Goal: Register for event/course

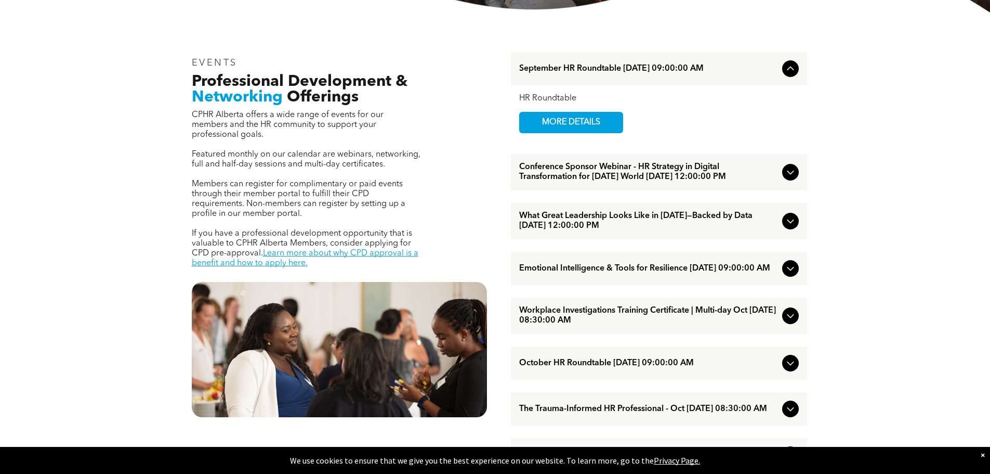
scroll to position [364, 0]
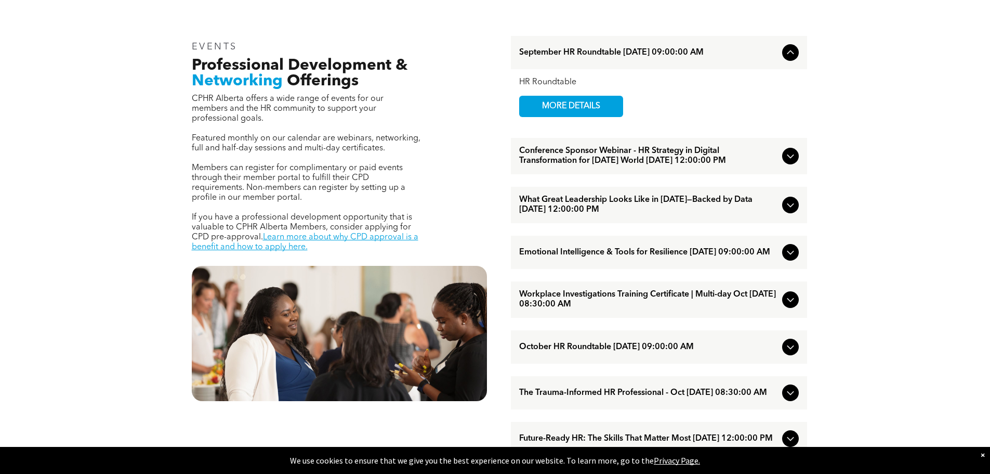
click at [794, 258] on icon at bounding box center [790, 252] width 12 height 12
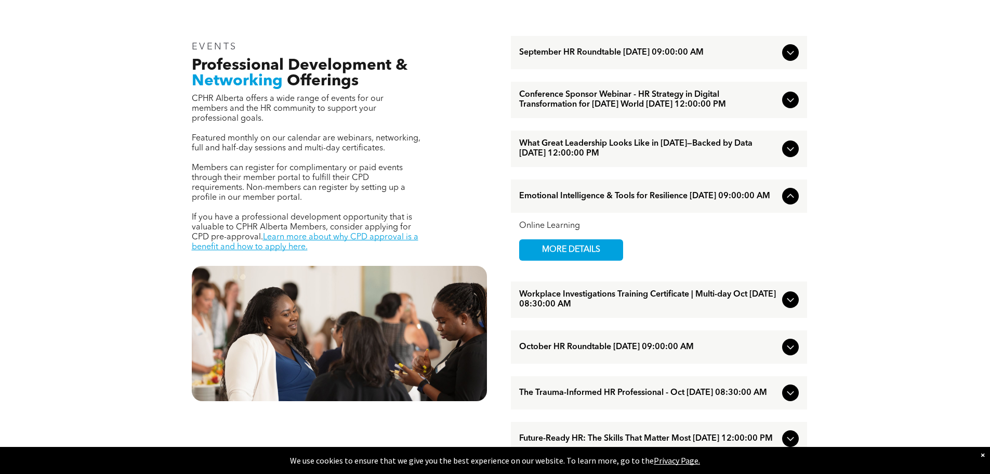
click at [784, 202] on div at bounding box center [790, 196] width 12 height 12
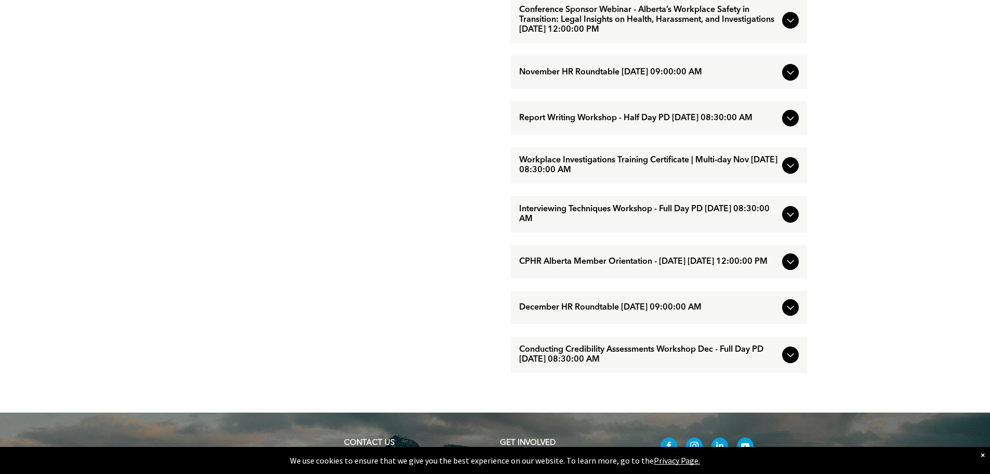
scroll to position [936, 0]
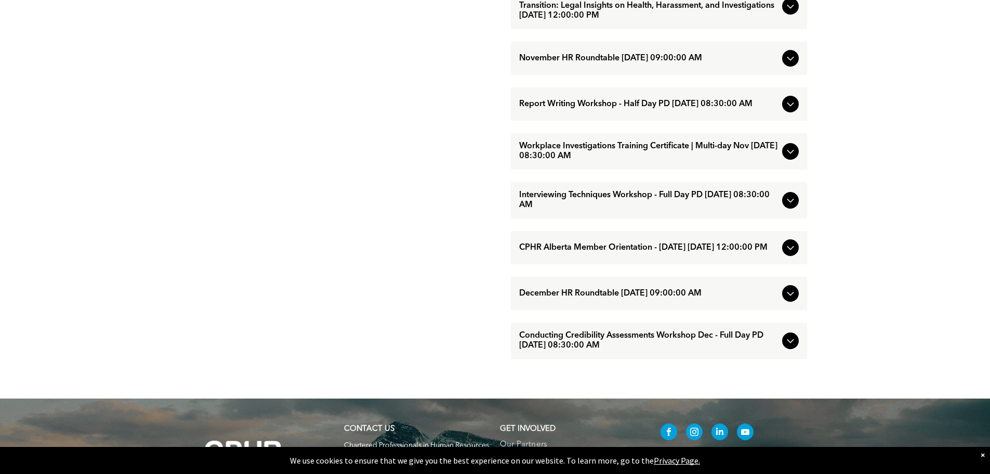
click at [787, 206] on icon at bounding box center [790, 200] width 12 height 12
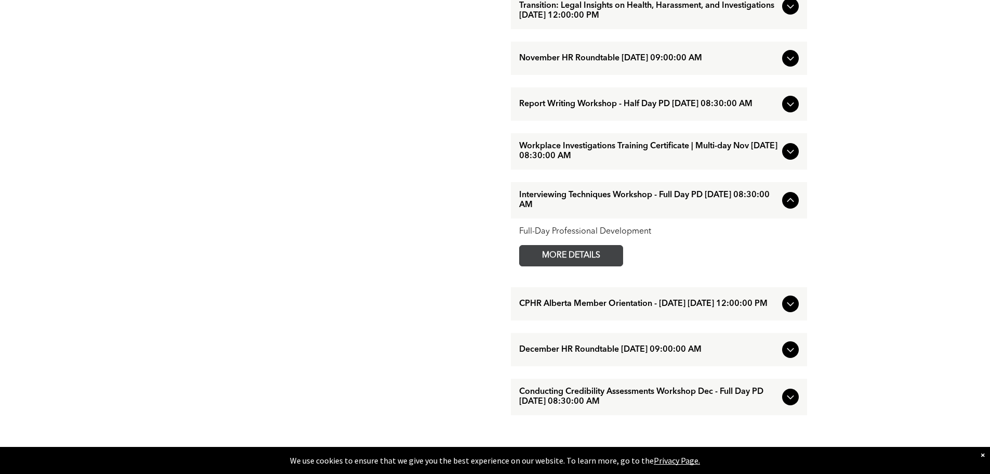
click at [574, 266] on span "MORE DETAILS" at bounding box center [571, 255] width 82 height 20
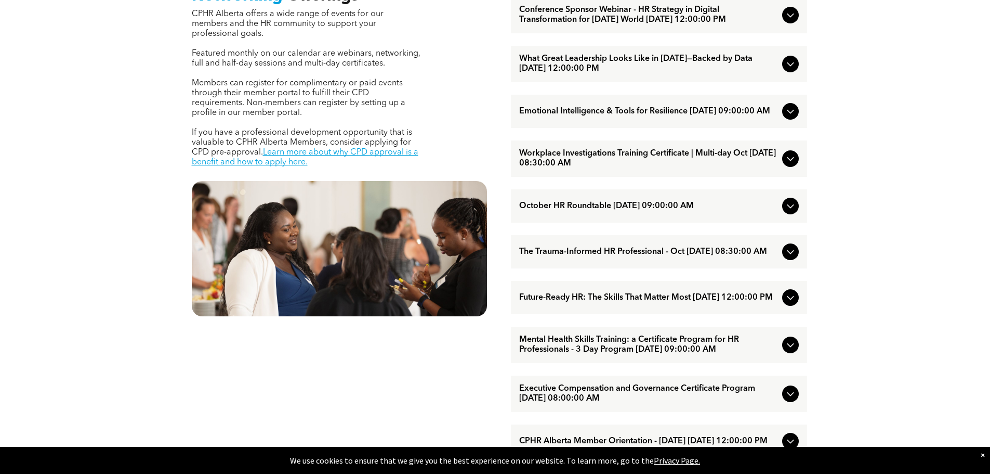
scroll to position [467, 0]
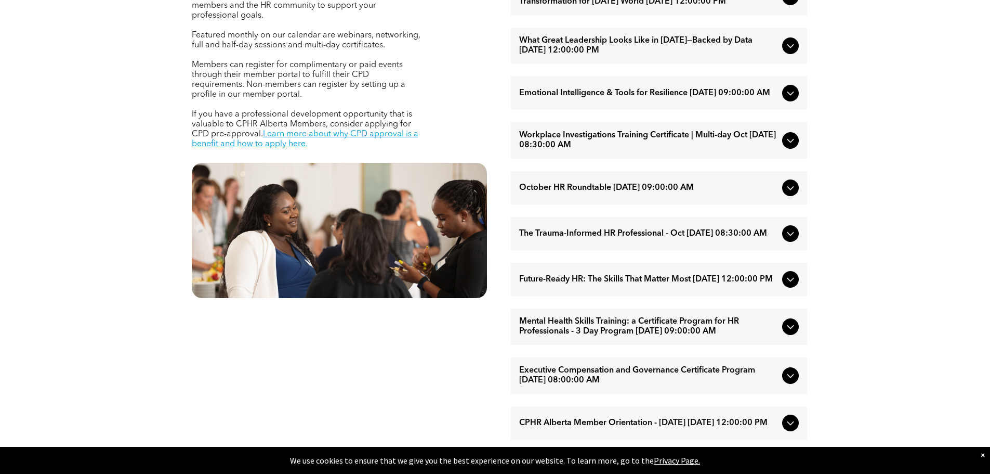
click at [792, 285] on icon at bounding box center [790, 279] width 12 height 12
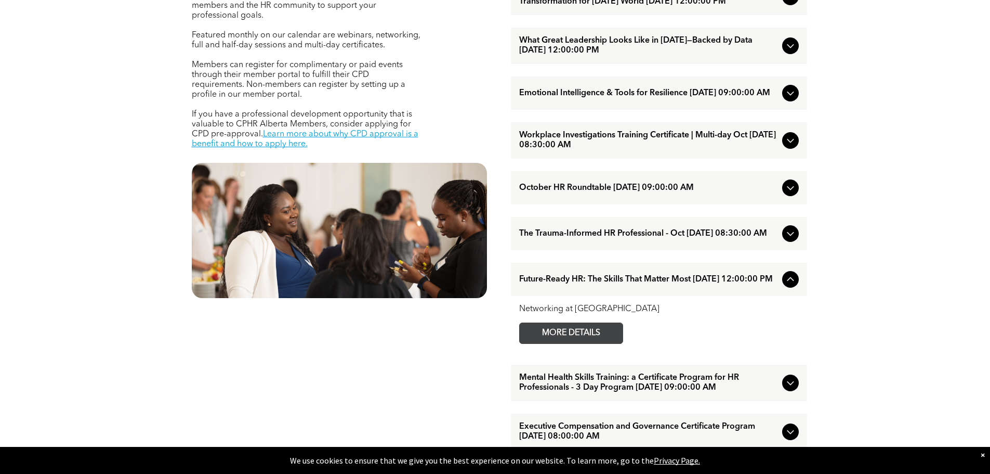
click at [592, 343] on span "MORE DETAILS" at bounding box center [571, 333] width 82 height 20
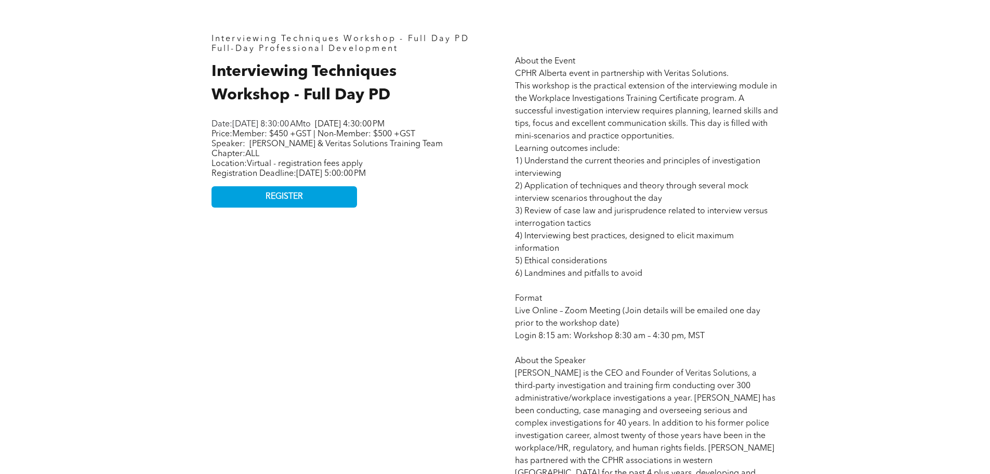
scroll to position [364, 0]
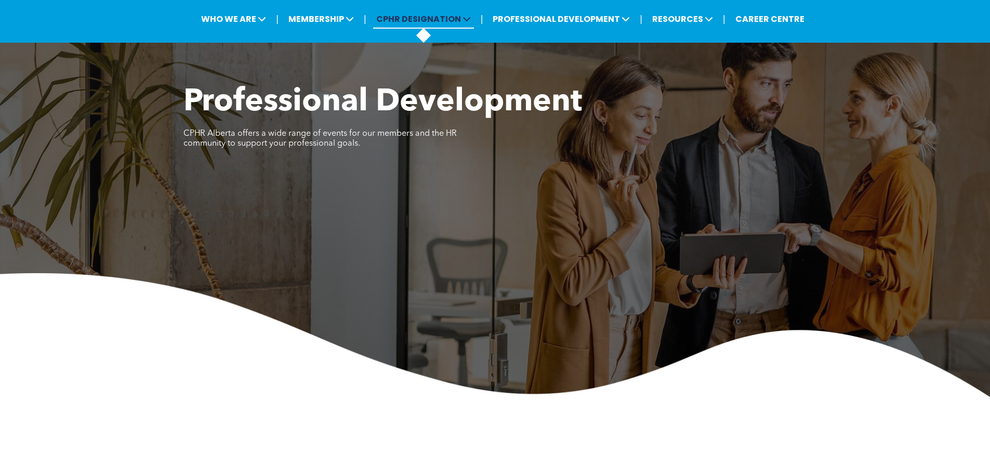
scroll to position [52, 0]
